Goal: Information Seeking & Learning: Learn about a topic

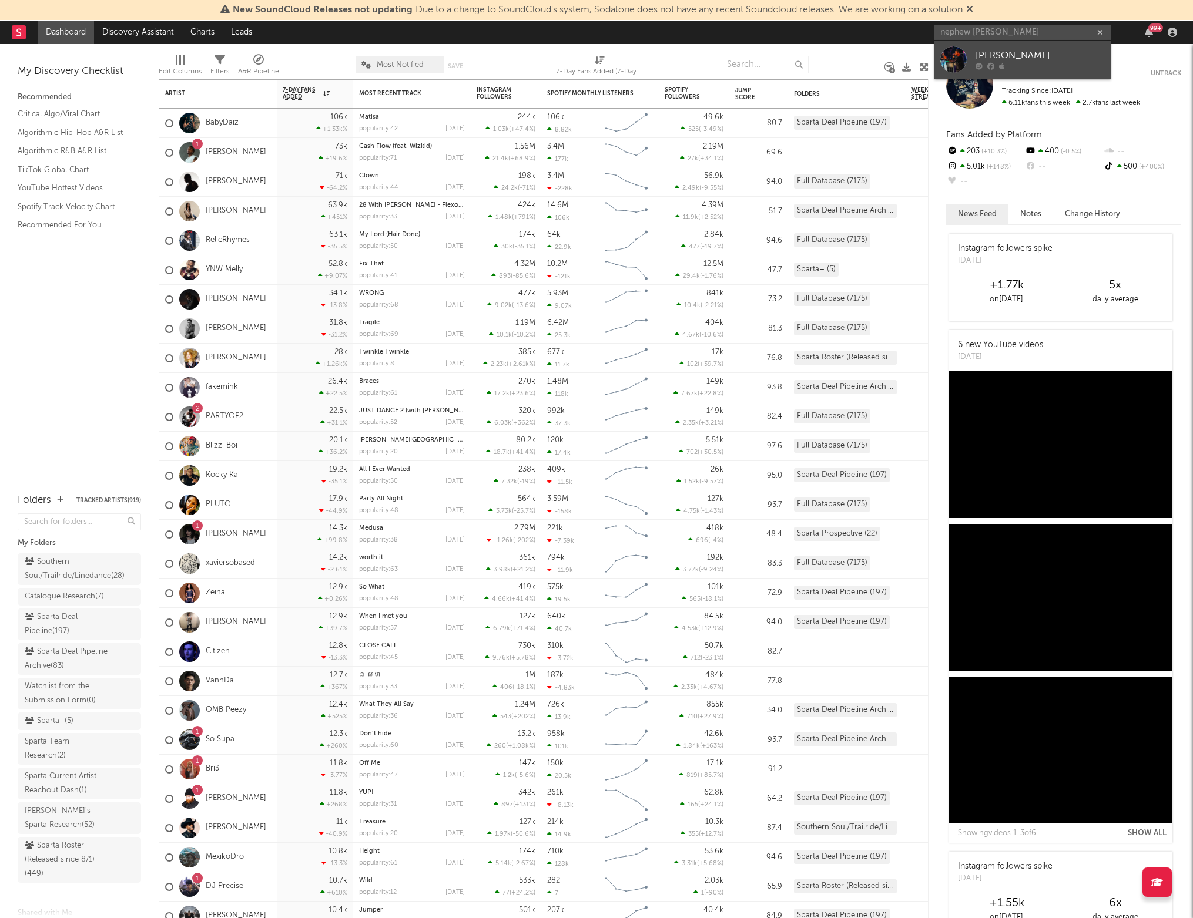
type input "nephew [PERSON_NAME]"
click at [995, 59] on div "[PERSON_NAME]" at bounding box center [1039, 56] width 129 height 14
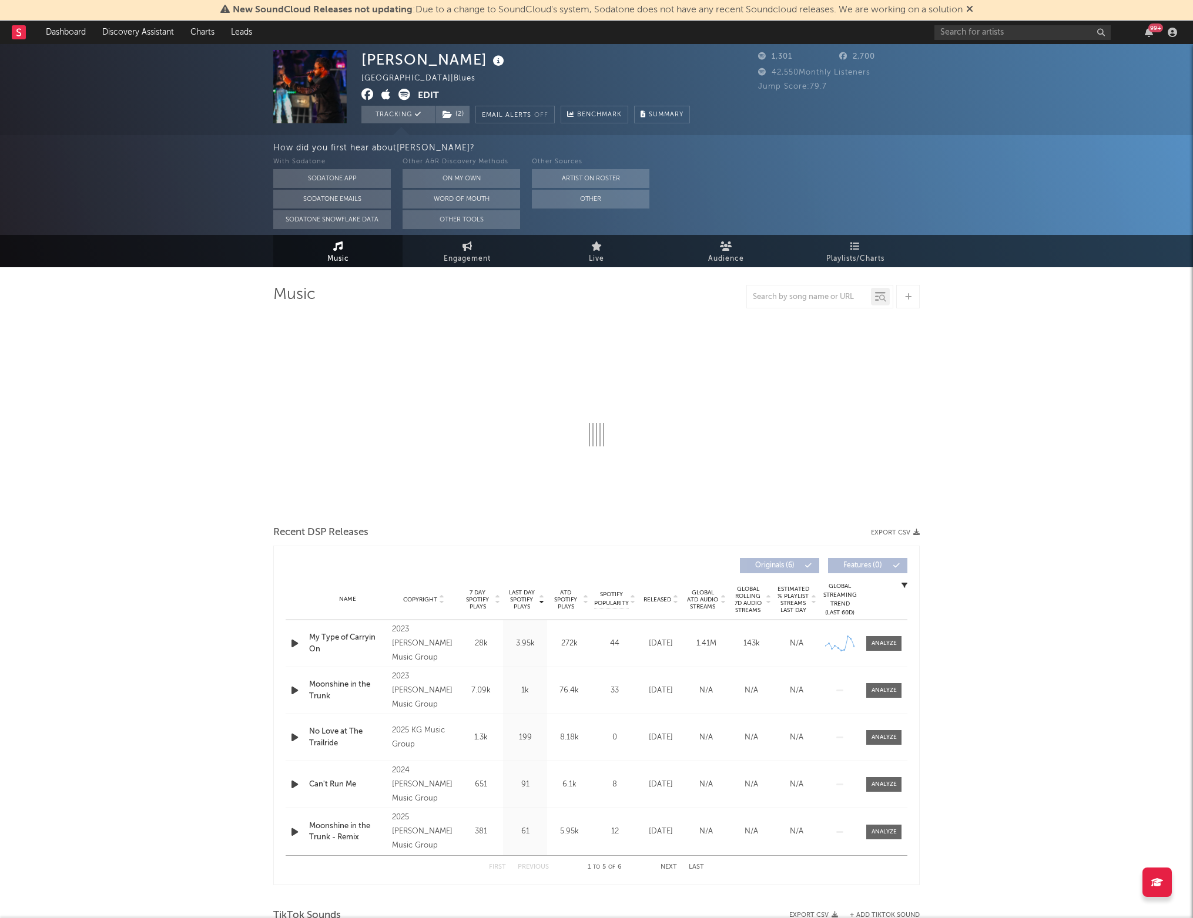
select select "6m"
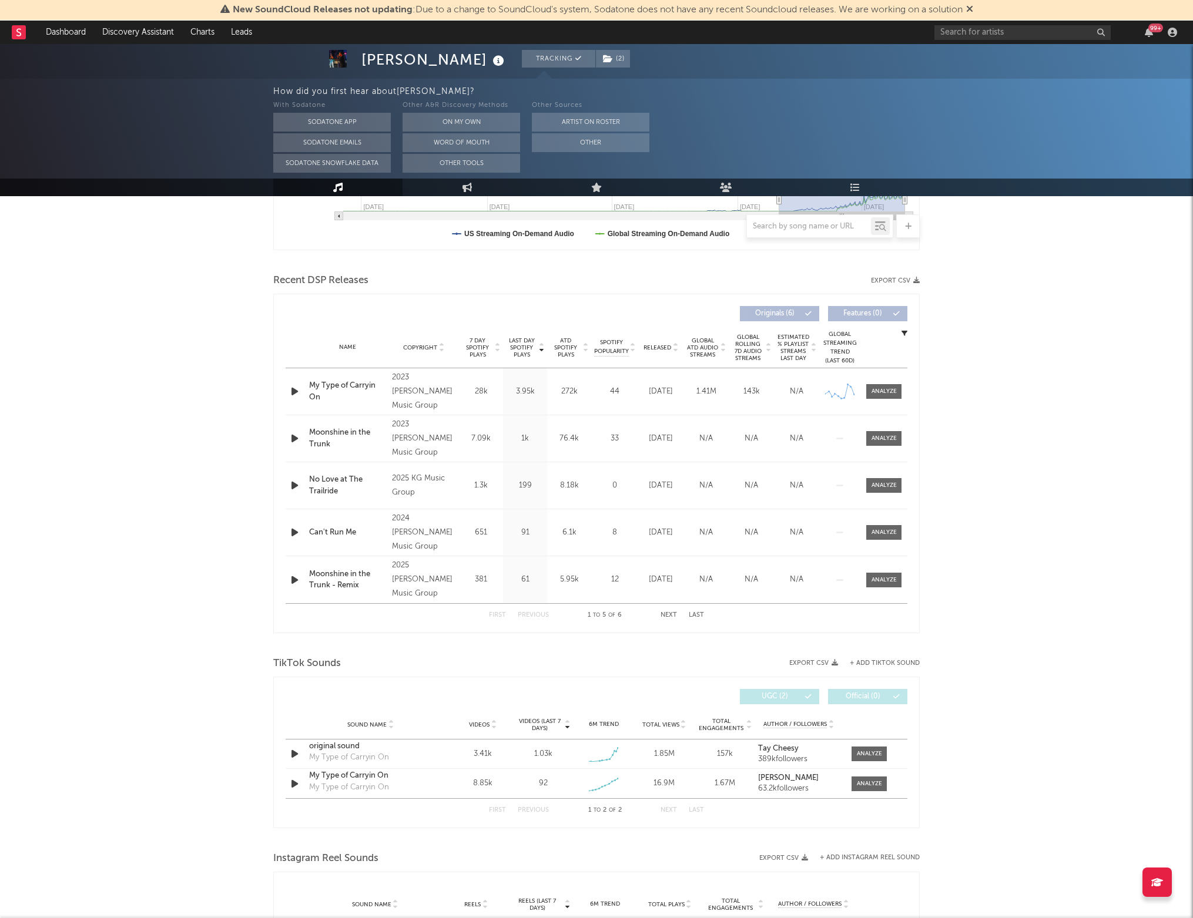
scroll to position [366, 0]
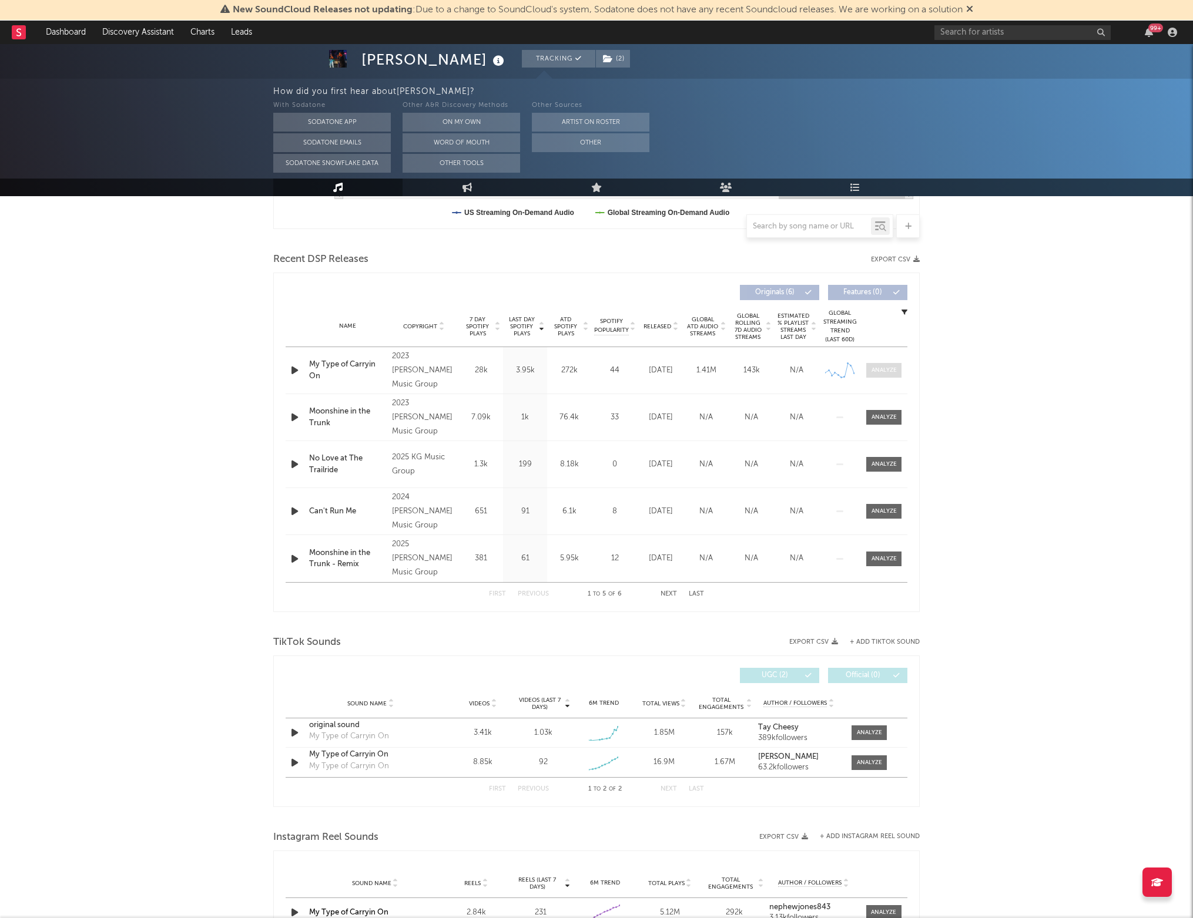
click at [896, 373] on div at bounding box center [883, 370] width 25 height 9
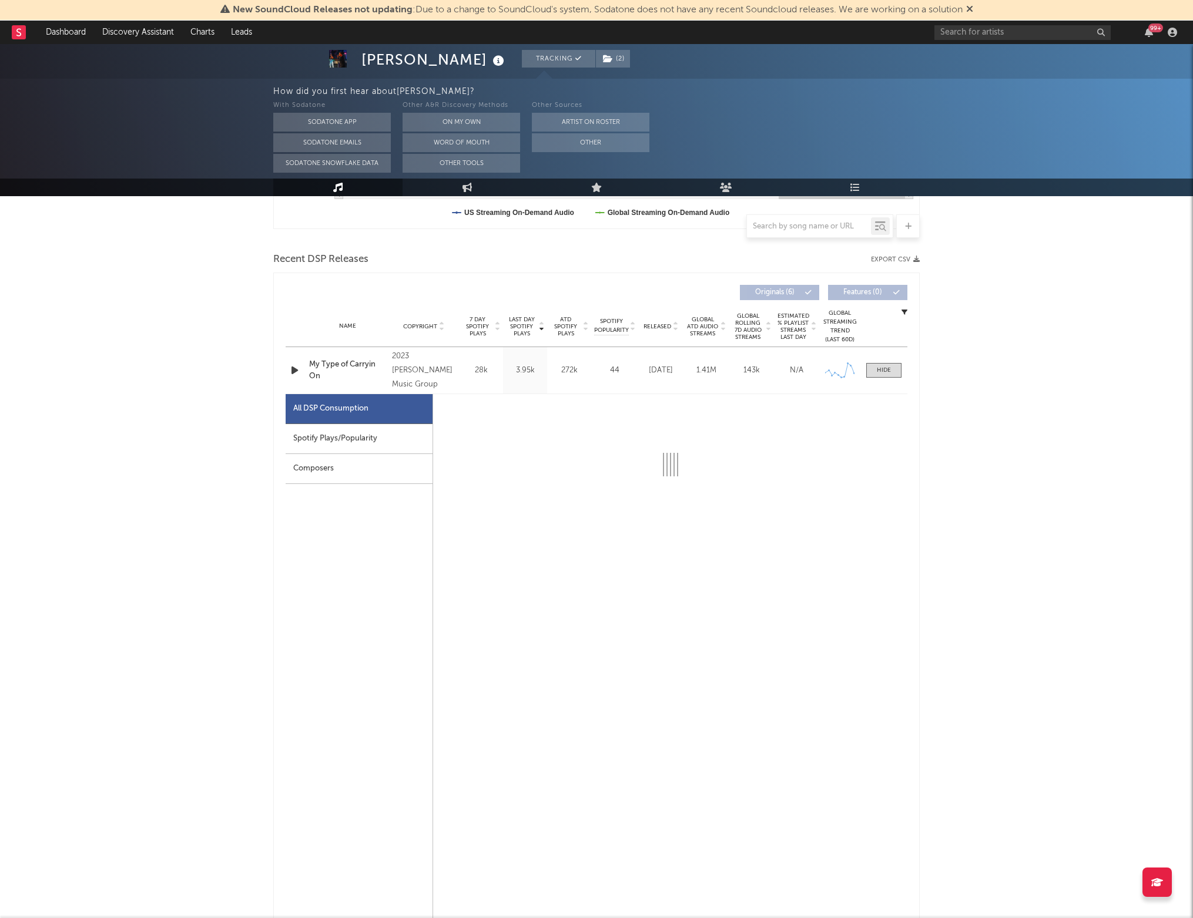
select select "1w"
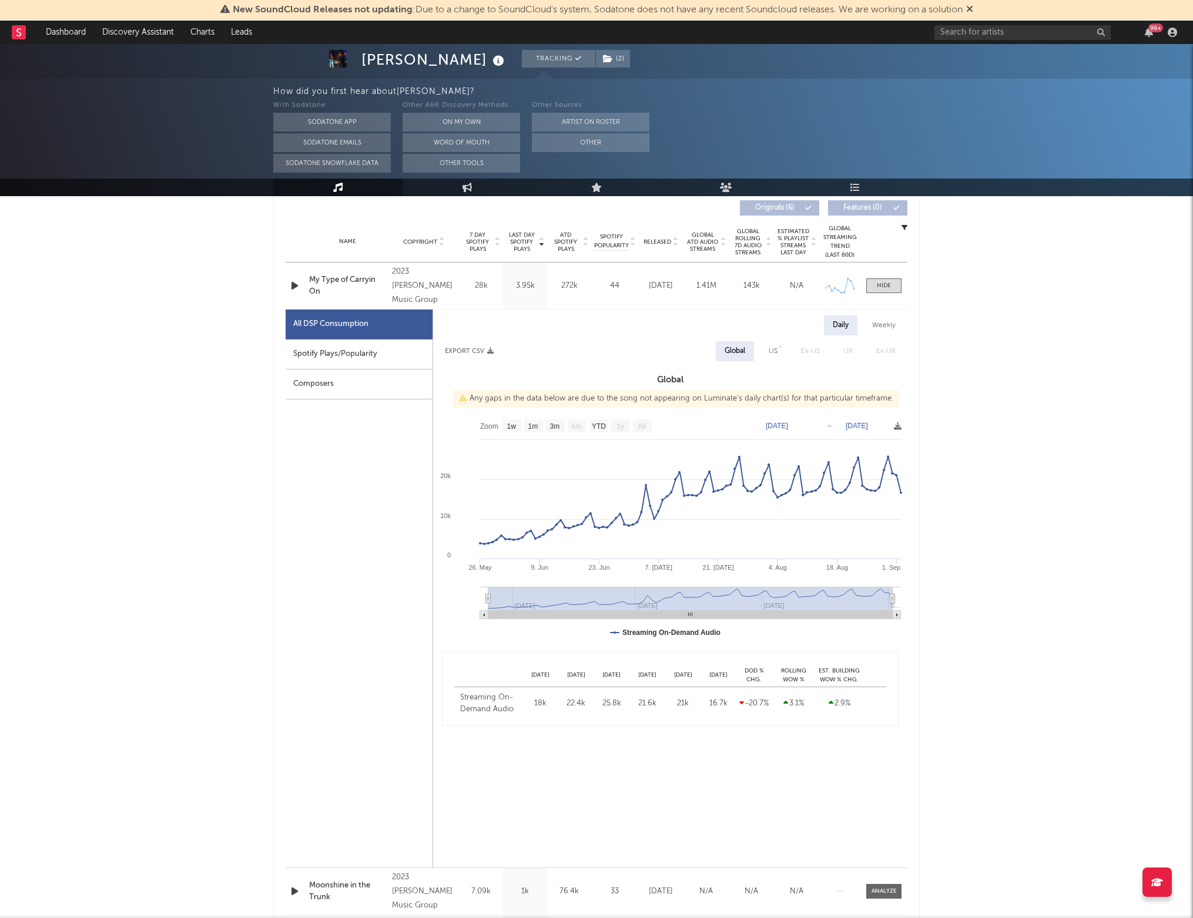
scroll to position [0, 0]
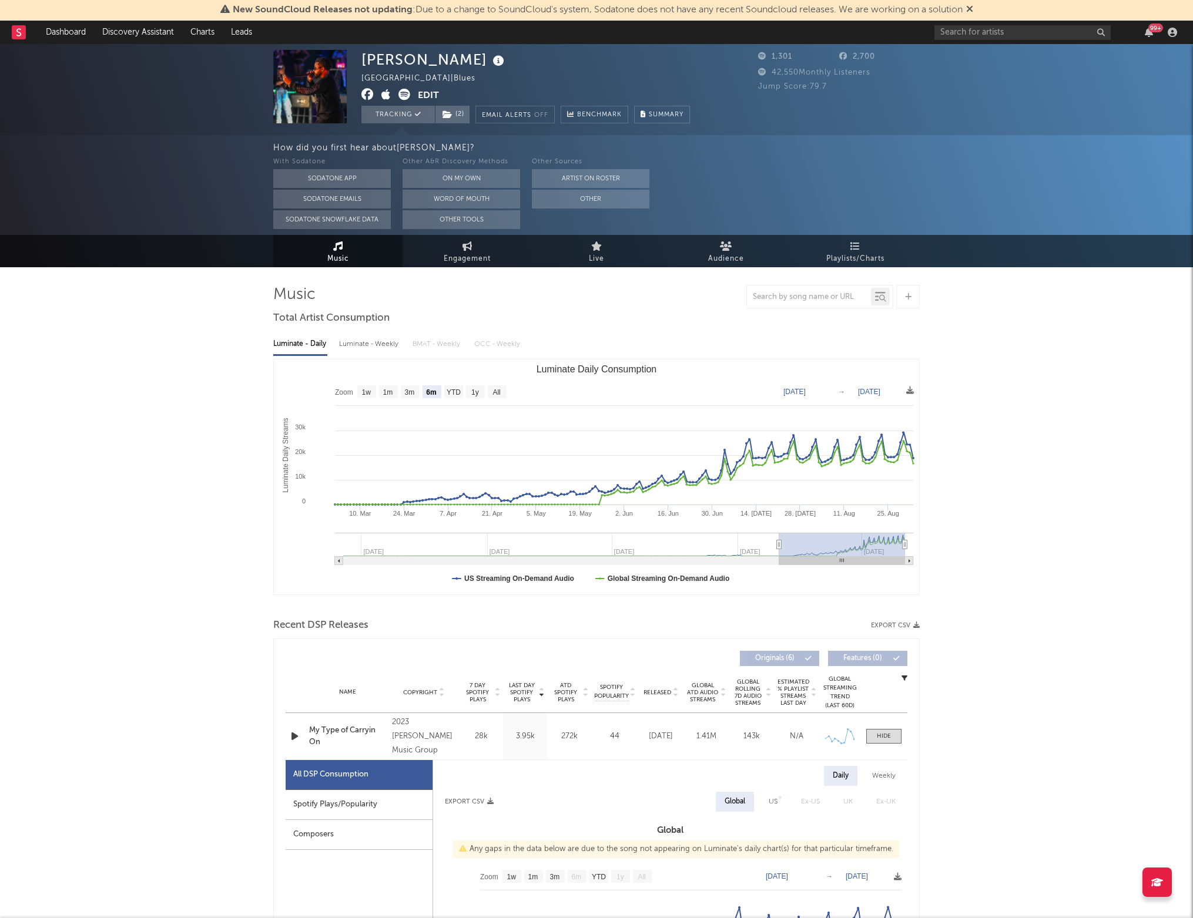
click at [965, 42] on div "99 +" at bounding box center [1057, 33] width 247 height 24
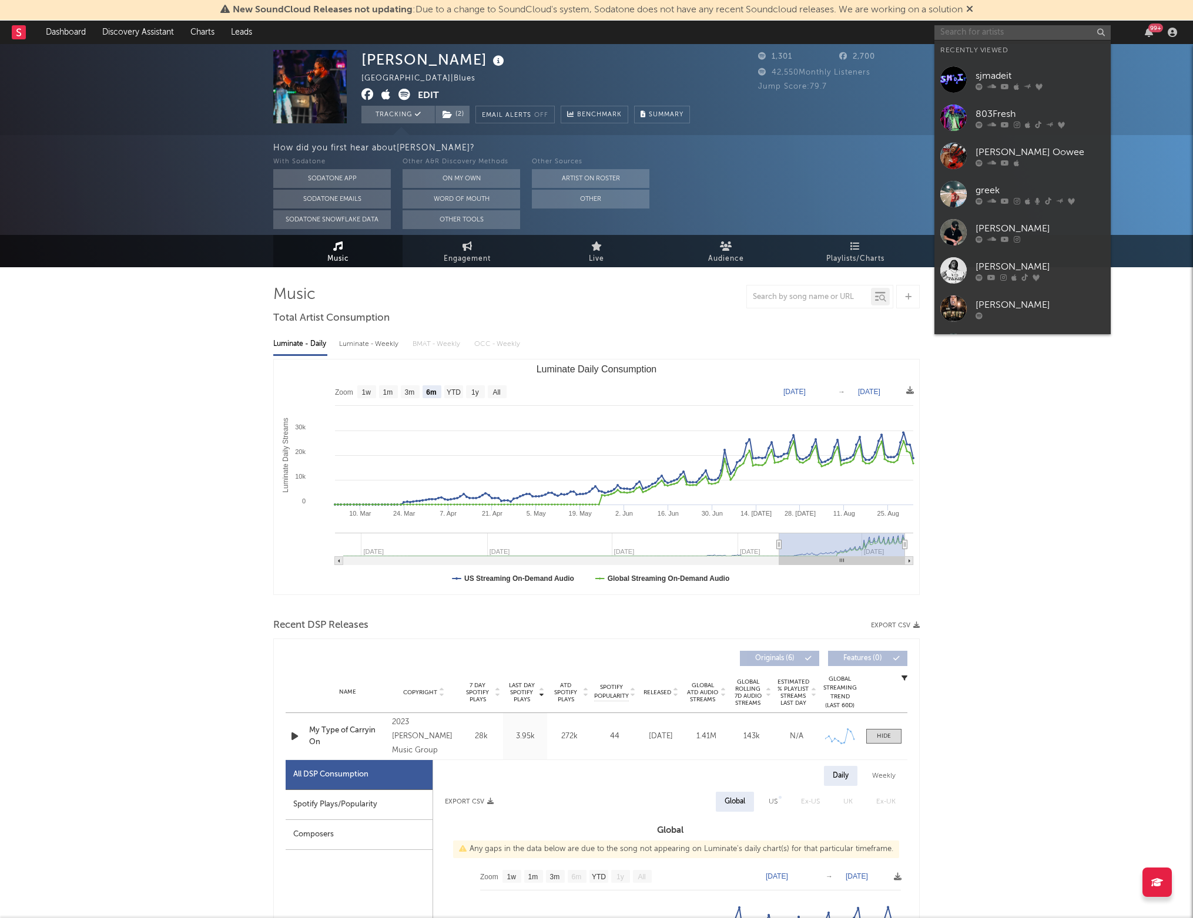
click at [965, 38] on input "text" at bounding box center [1022, 32] width 176 height 15
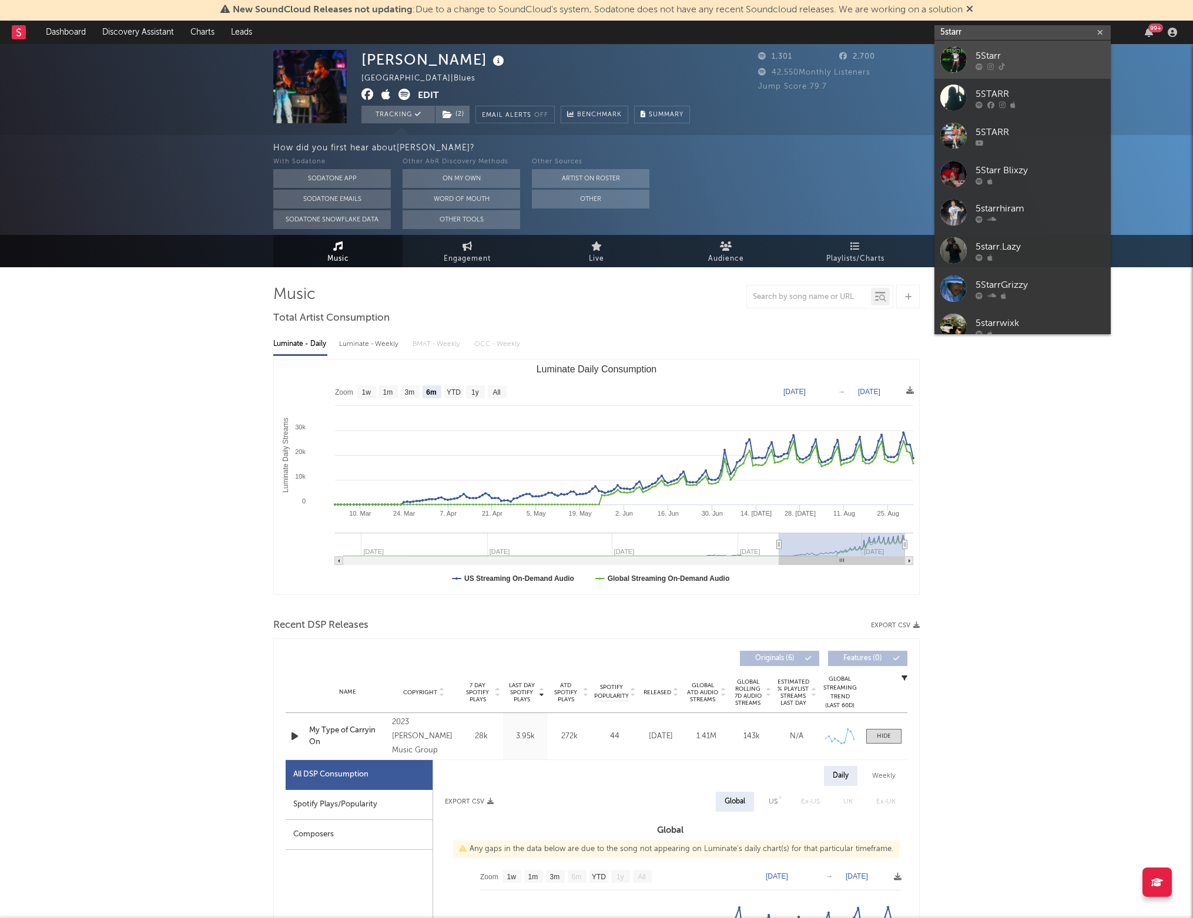
type input "5starr"
click at [967, 54] on link "5Starr" at bounding box center [1022, 60] width 176 height 38
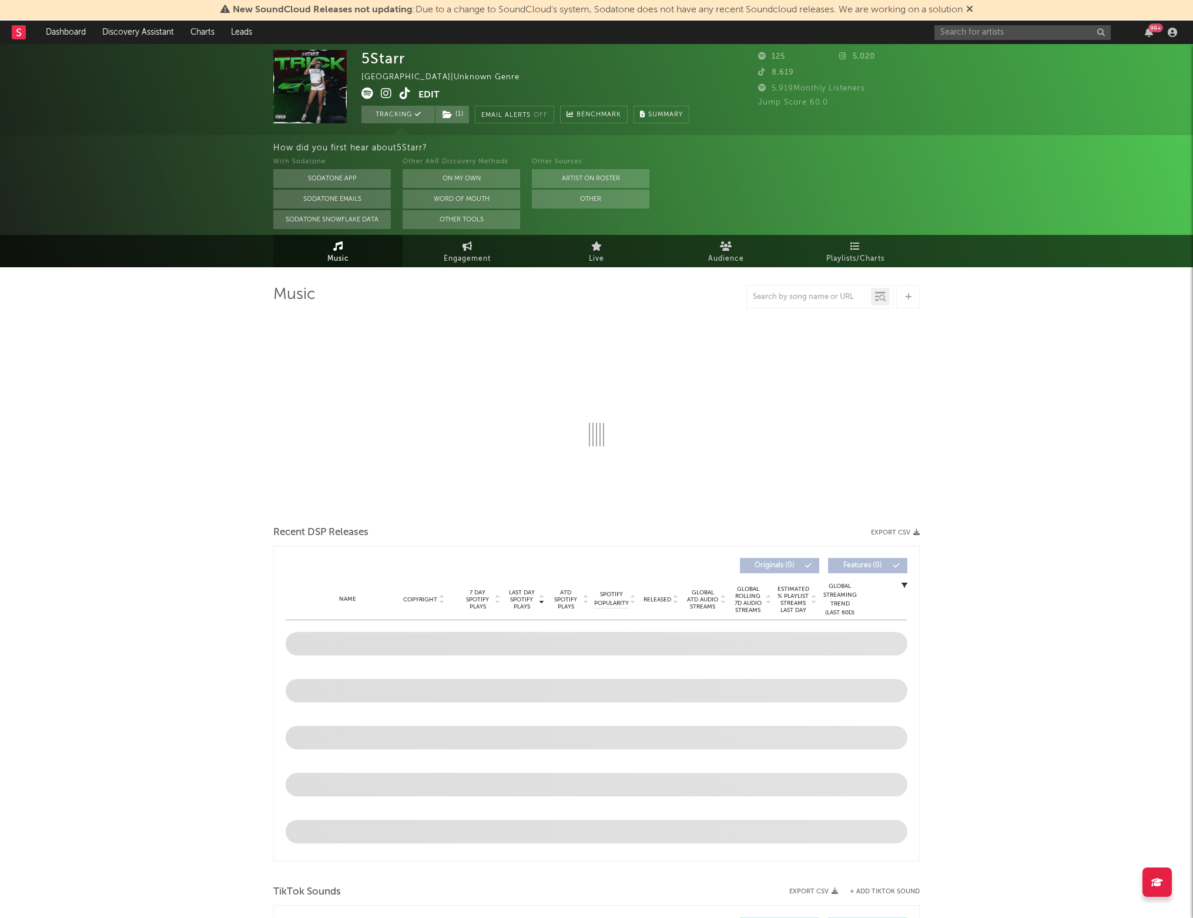
select select "1w"
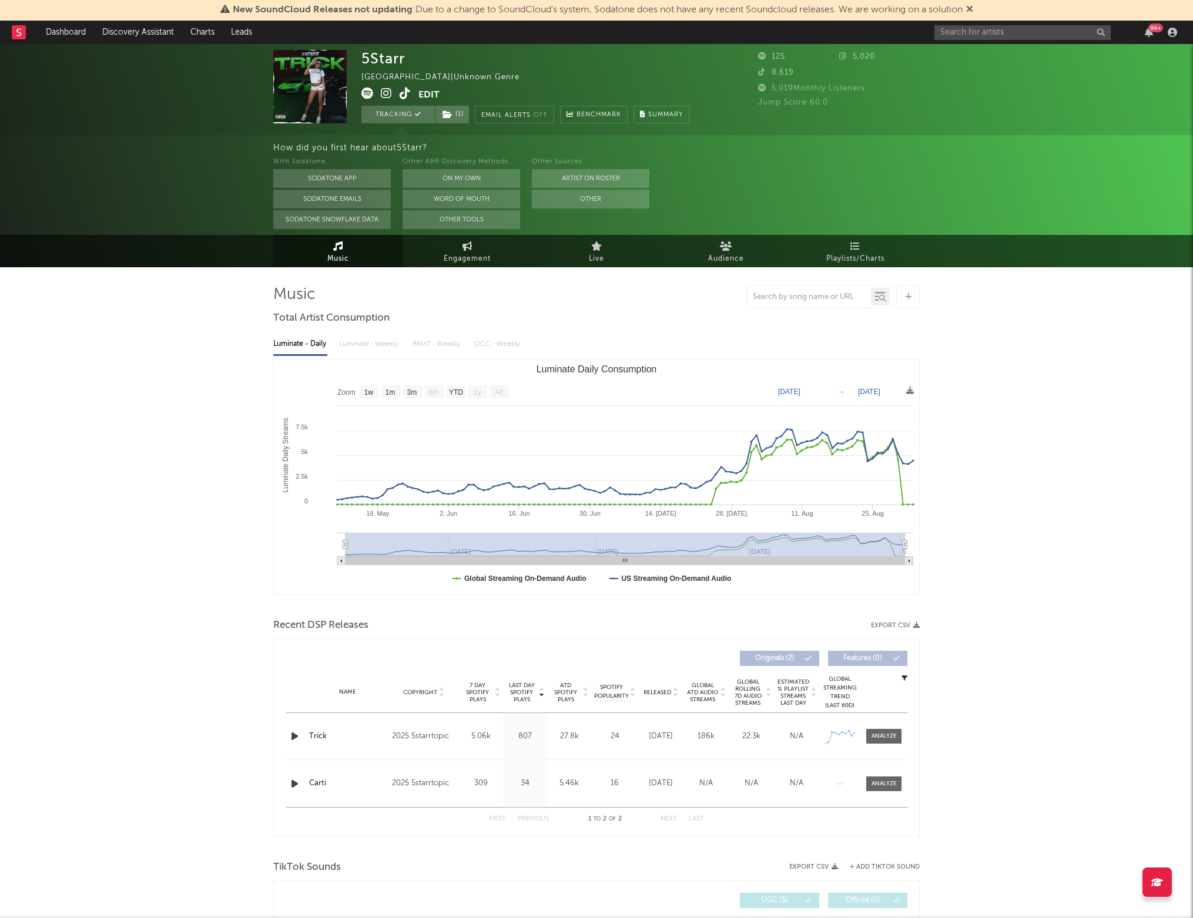
click at [383, 92] on icon at bounding box center [386, 94] width 11 height 12
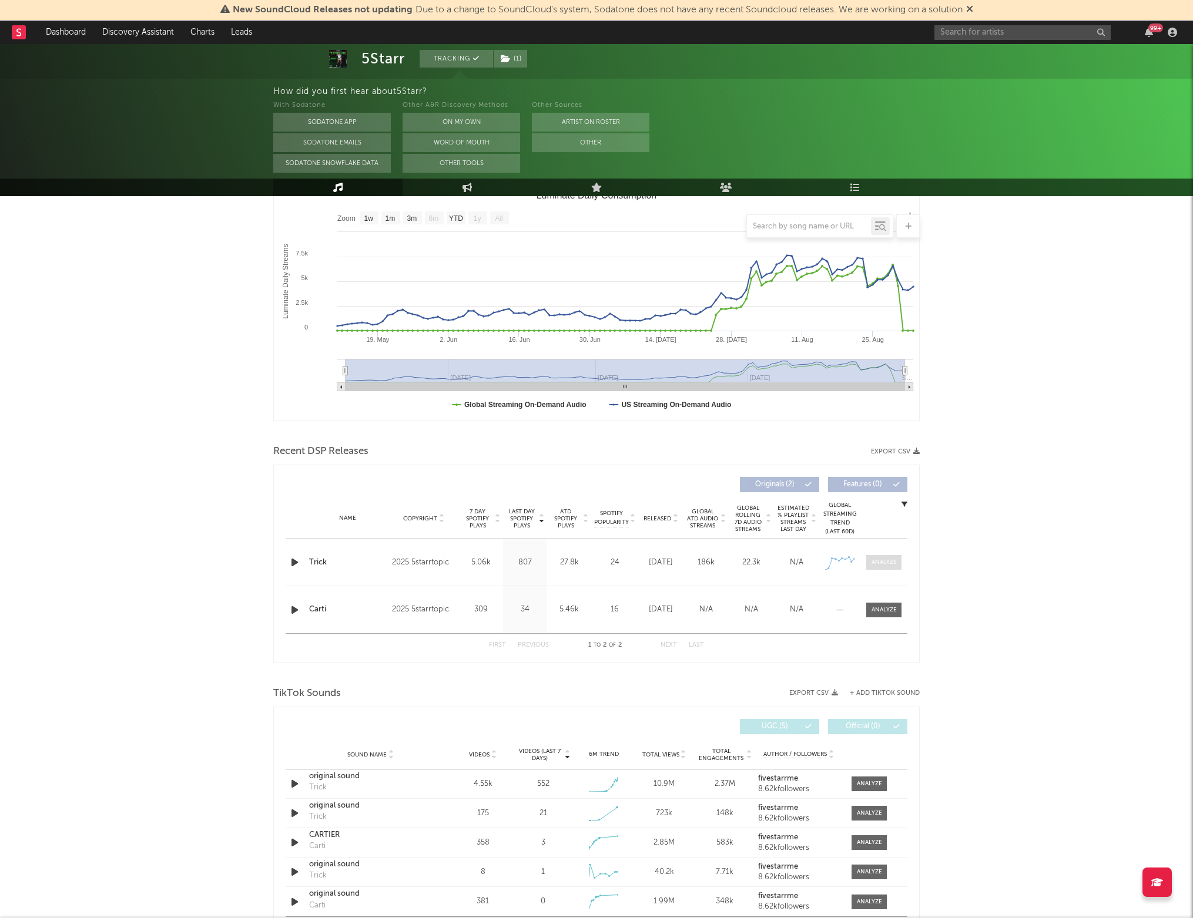
click at [871, 558] on div at bounding box center [883, 562] width 25 height 9
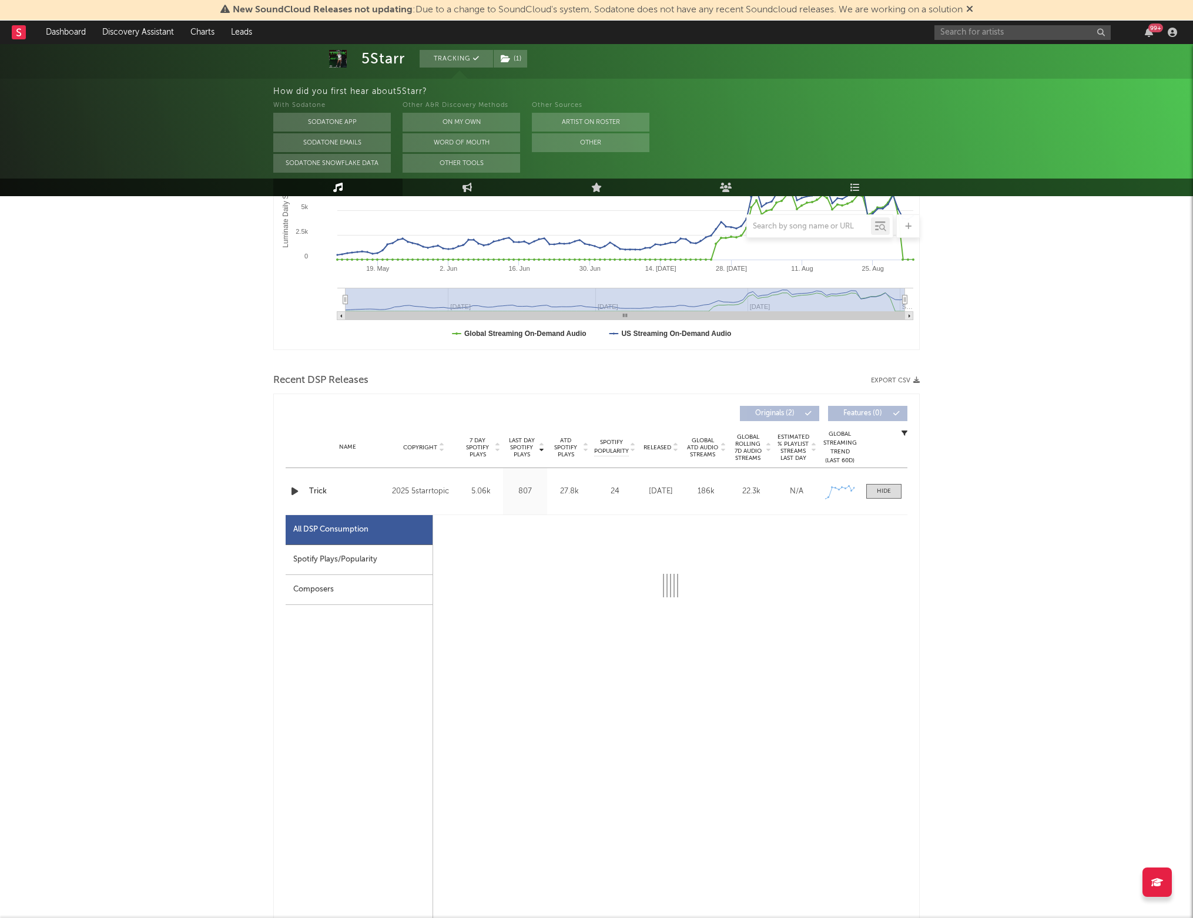
select select "1w"
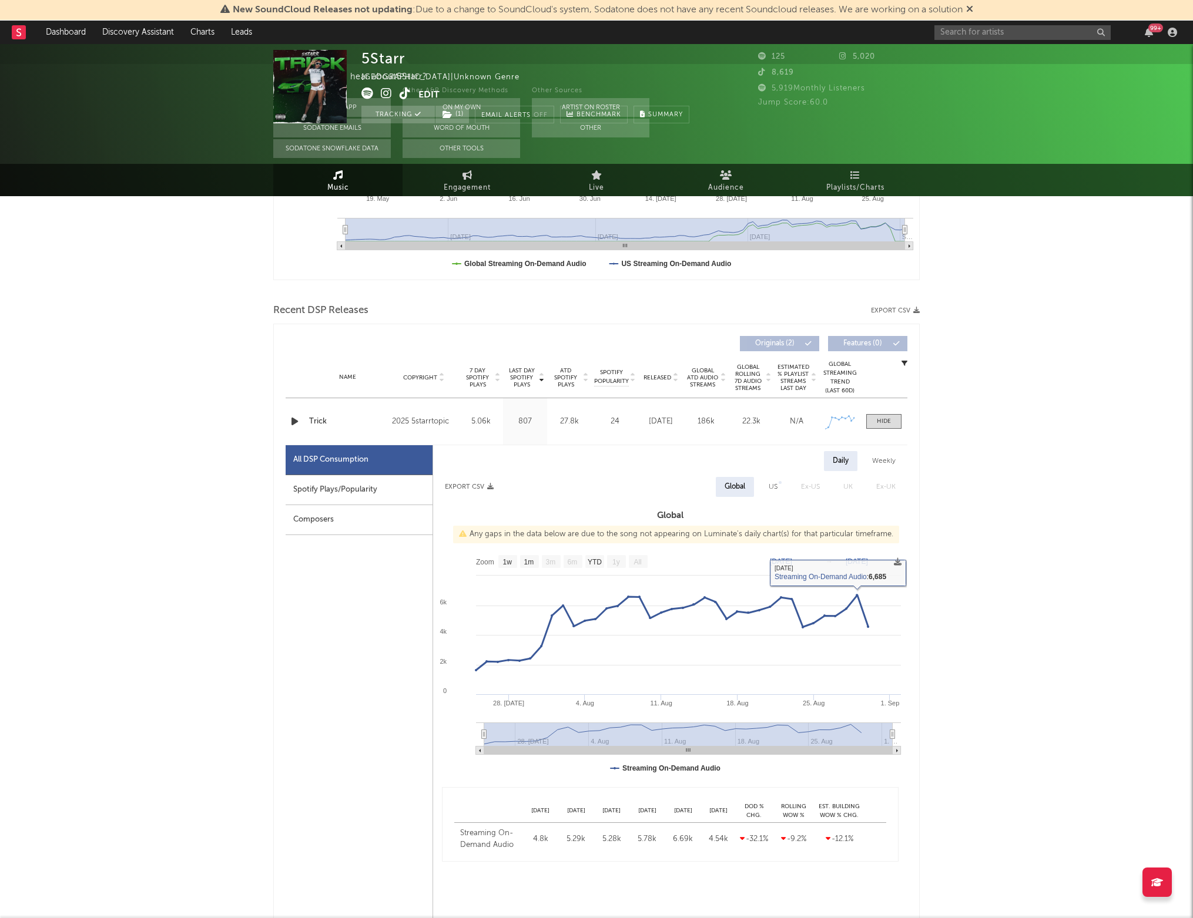
scroll to position [0, 0]
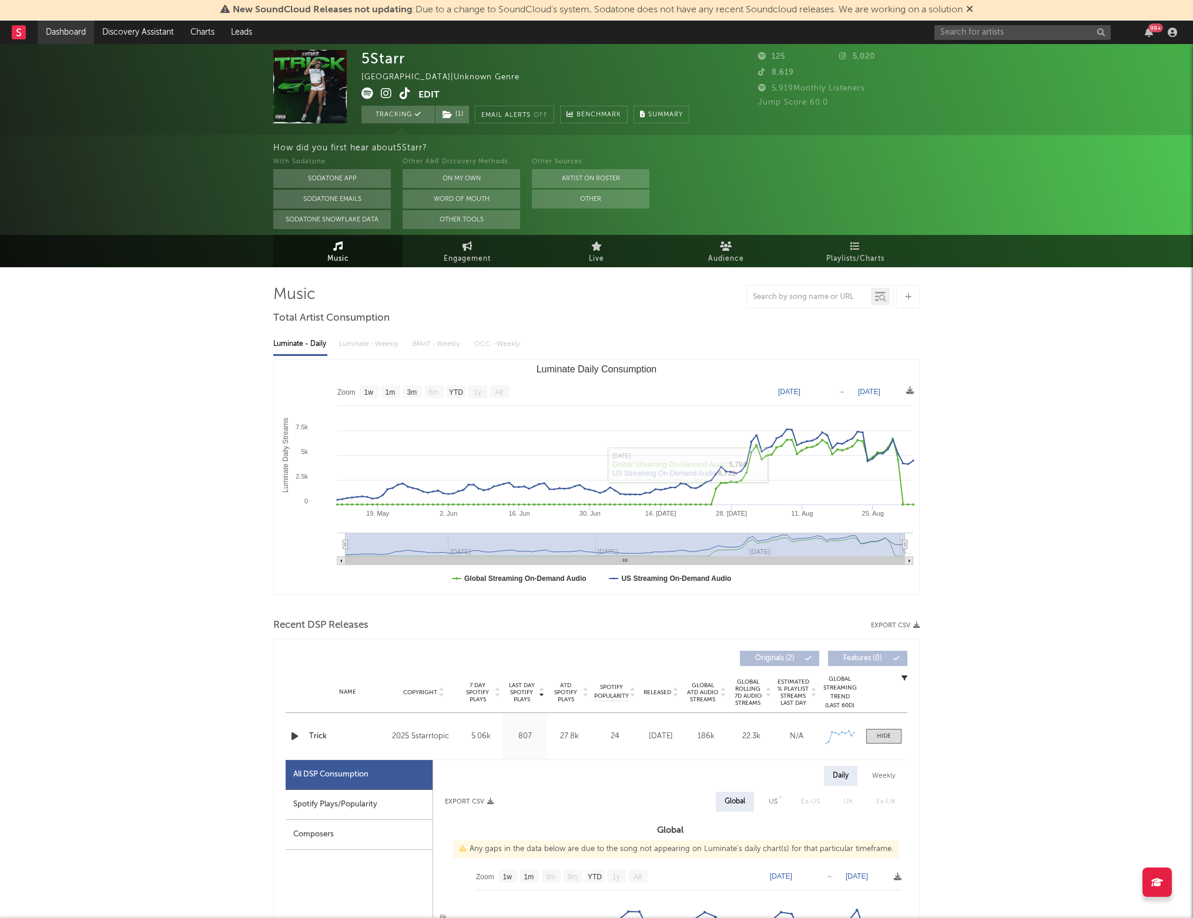
click at [58, 34] on link "Dashboard" at bounding box center [66, 33] width 56 height 24
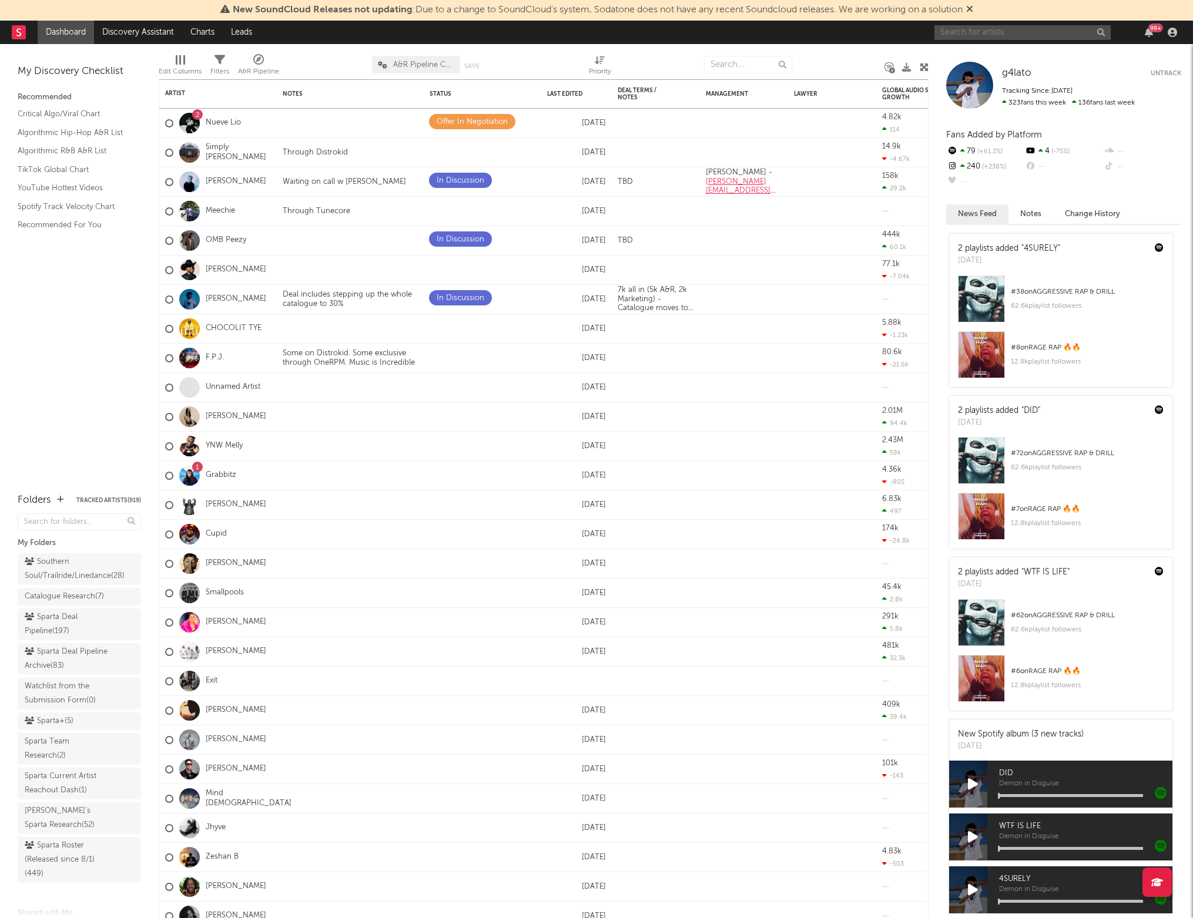
click at [1010, 33] on input "text" at bounding box center [1022, 32] width 176 height 15
click at [886, 31] on nav "Dashboard Discovery Assistant Charts Leads 99 +" at bounding box center [596, 33] width 1193 height 24
click at [952, 37] on input "text" at bounding box center [1022, 32] width 176 height 15
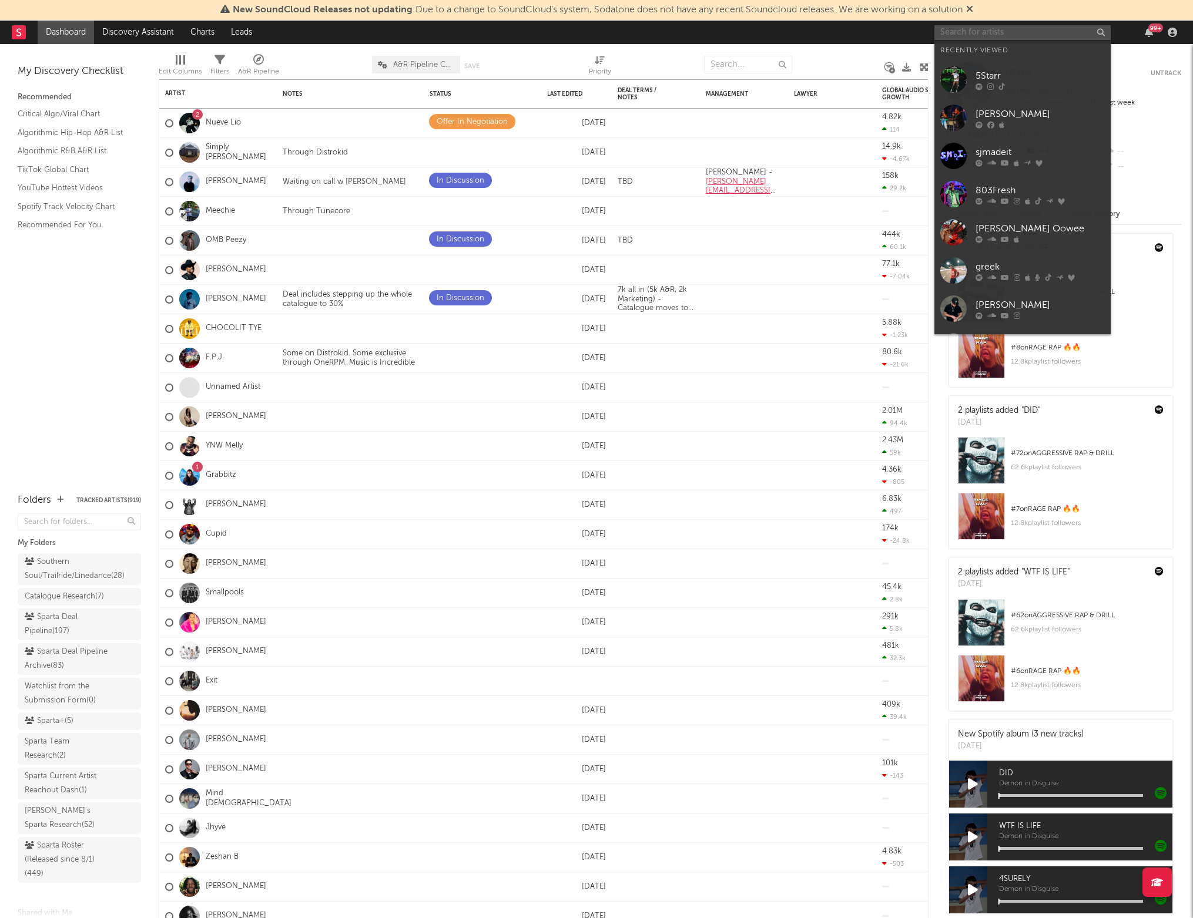
click at [963, 30] on input "text" at bounding box center [1022, 32] width 176 height 15
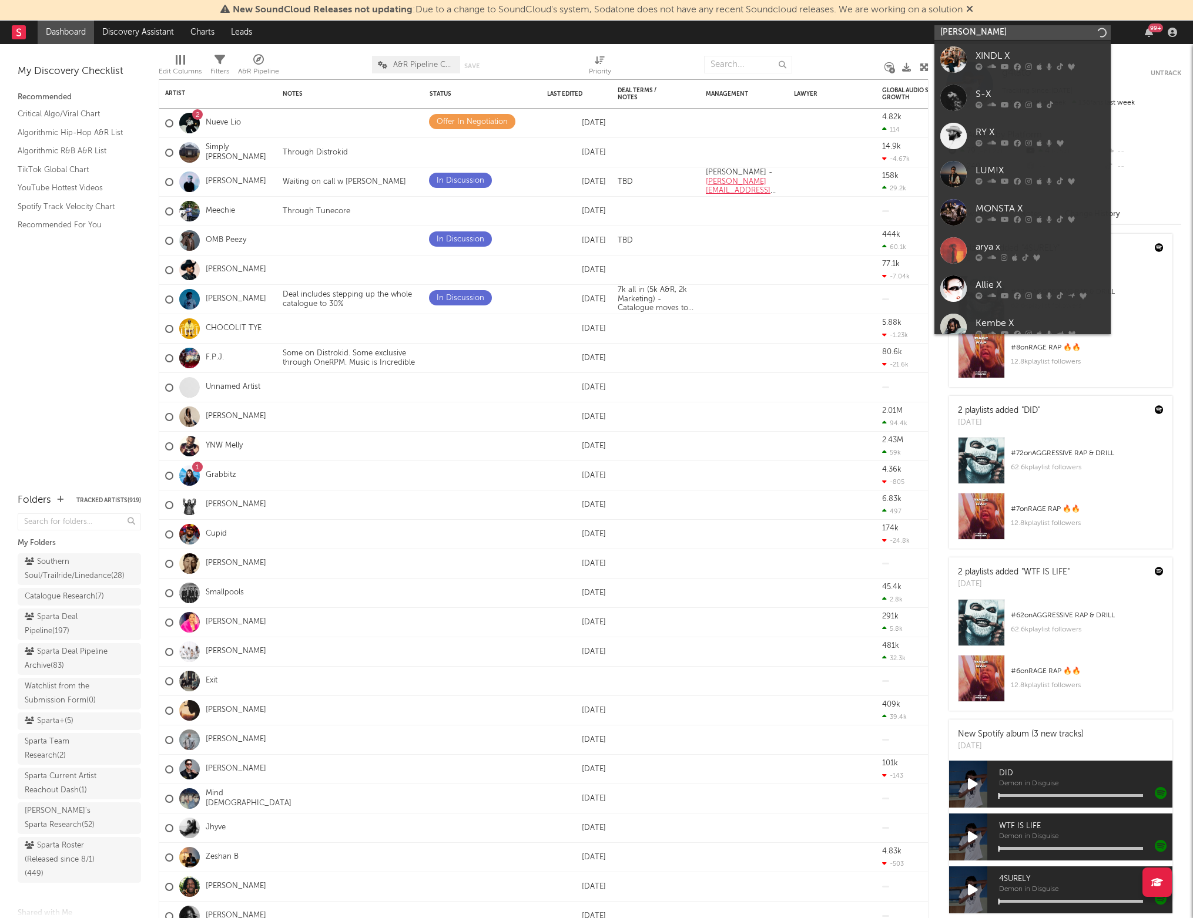
type input "[PERSON_NAME]"
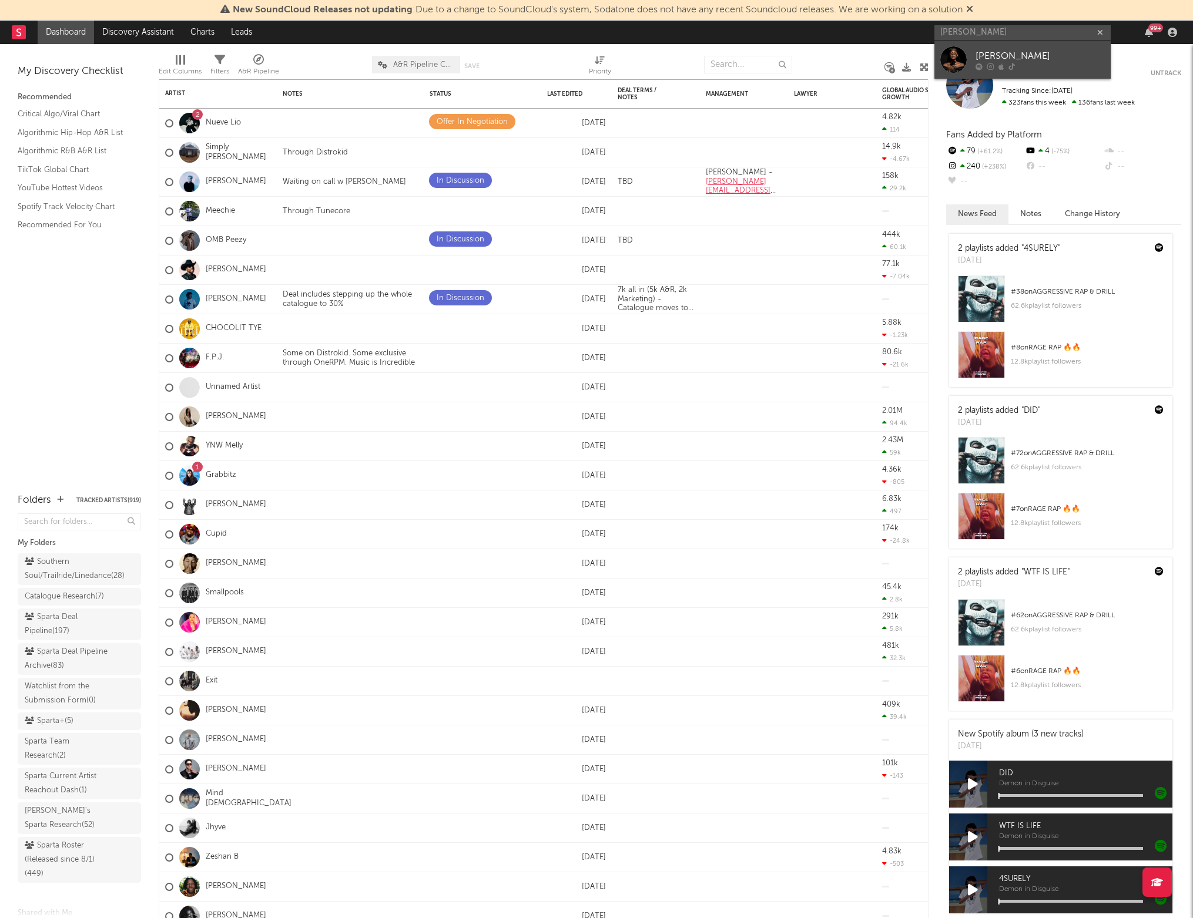
click at [974, 63] on link "[PERSON_NAME]" at bounding box center [1022, 60] width 176 height 38
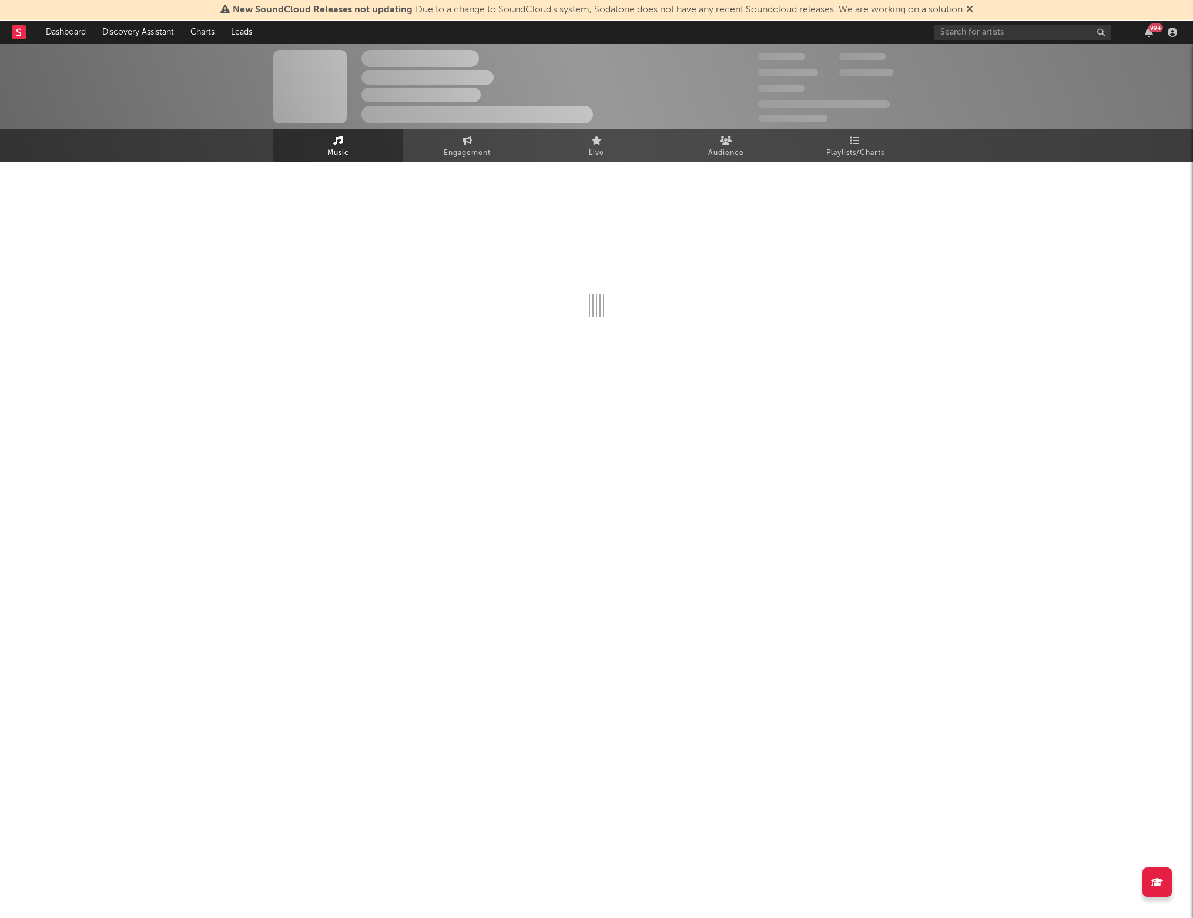
select select "1w"
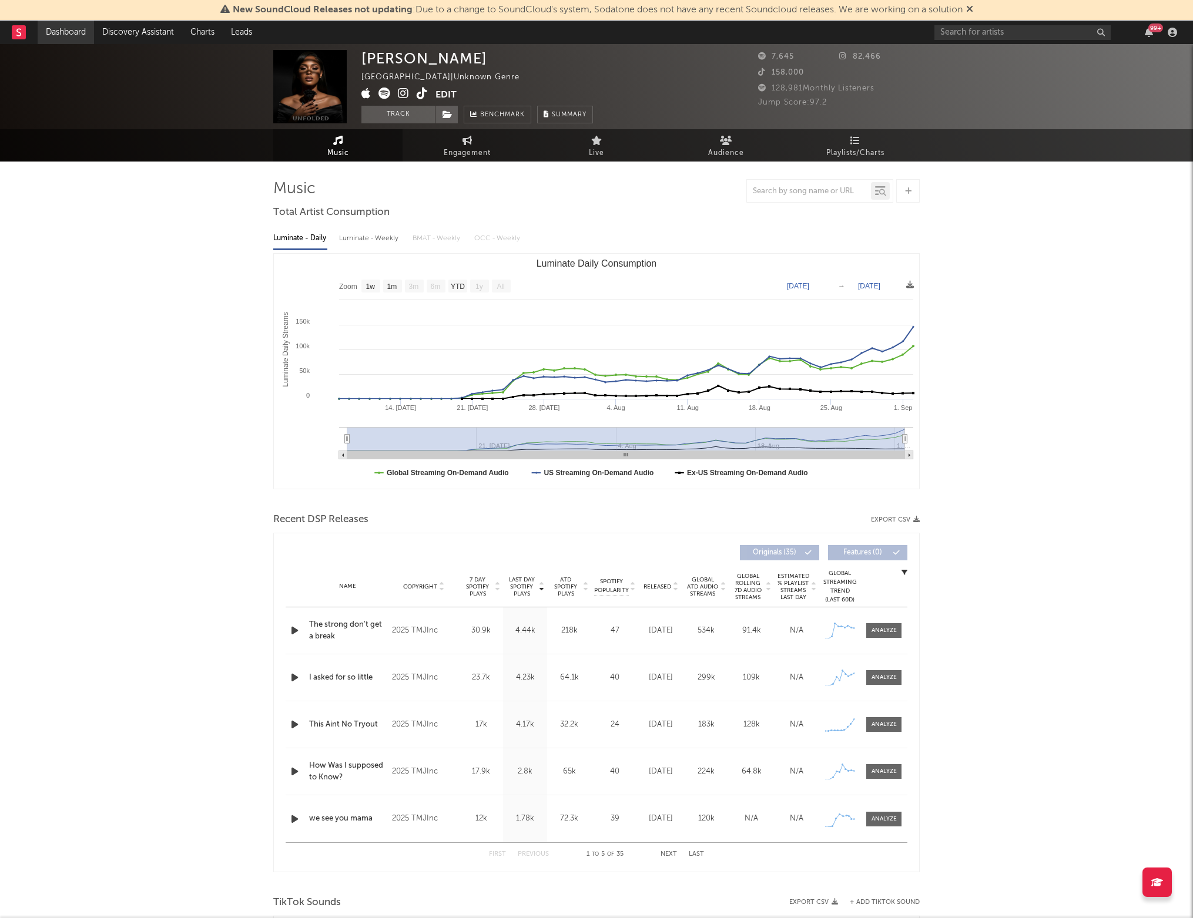
click at [68, 31] on link "Dashboard" at bounding box center [66, 33] width 56 height 24
